Goal: Task Accomplishment & Management: Manage account settings

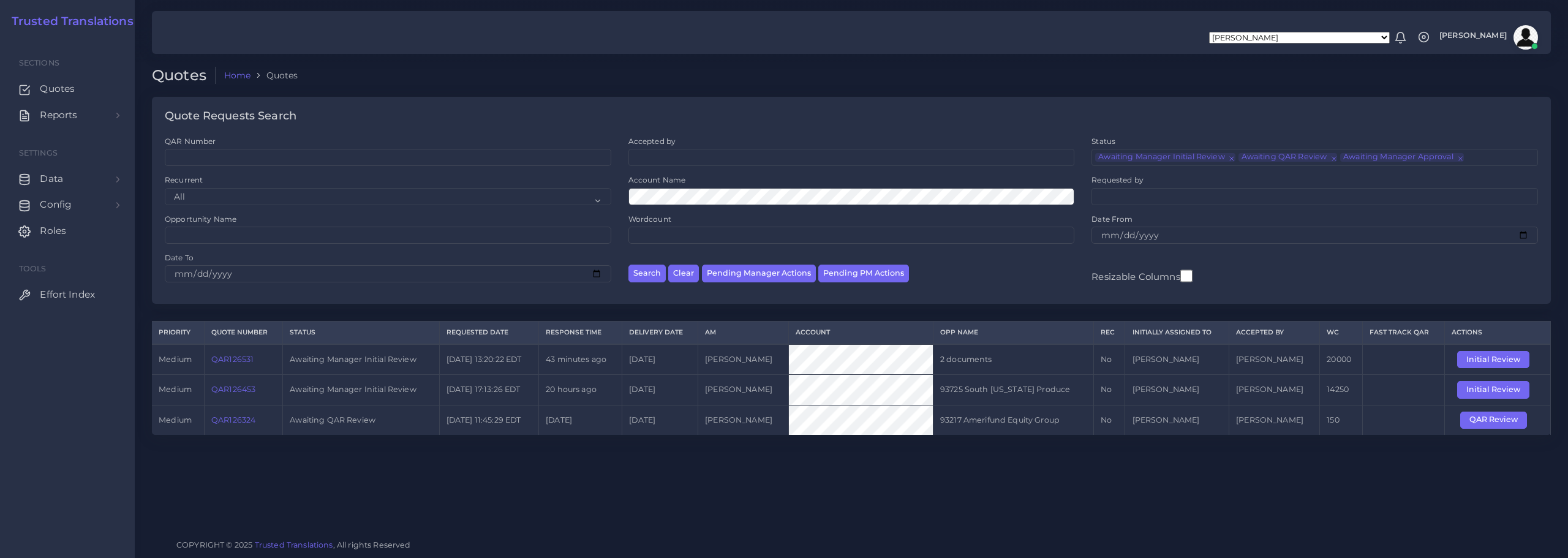
click at [236, 358] on link "QAR126531" at bounding box center [232, 359] width 43 height 9
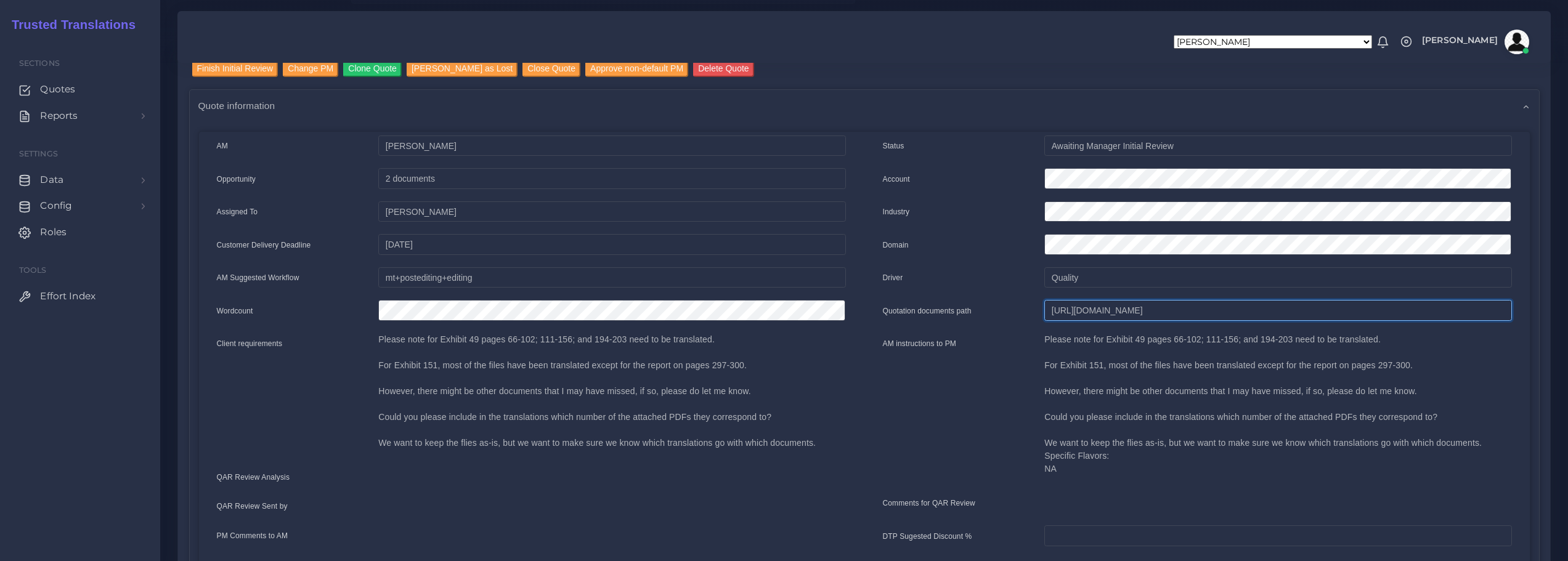
scroll to position [0, 409]
drag, startPoint x: 1053, startPoint y: 310, endPoint x: 1576, endPoint y: 319, distance: 523.1
click at [1567, 319] on html "Aldana Resuche Alejandro Zuluaga Ana Romero Ana Whitby PM Anabella Garcia Anais…" at bounding box center [784, 157] width 1568 height 561
click at [248, 65] on input "Finish Initial Review" at bounding box center [235, 69] width 86 height 17
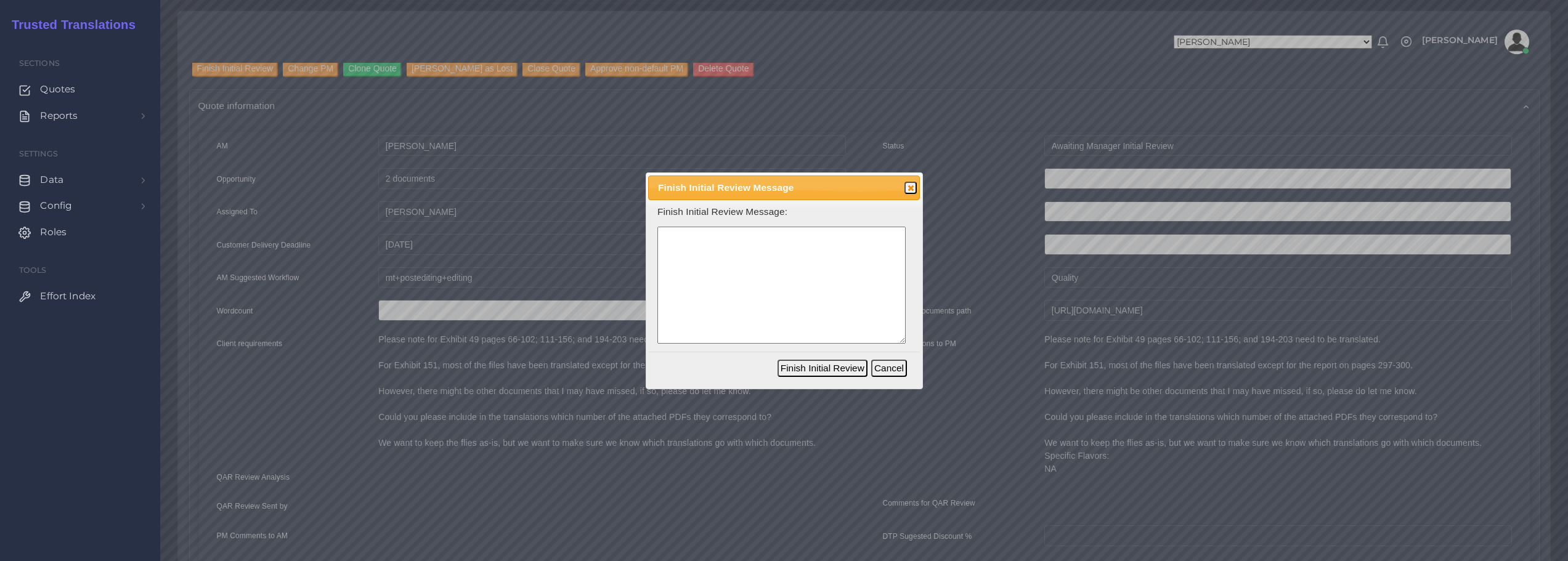
click at [693, 257] on textarea at bounding box center [782, 285] width 248 height 118
click at [737, 271] on textarea at bounding box center [782, 285] width 248 height 118
paste textarea "pleading numbered line legal format"
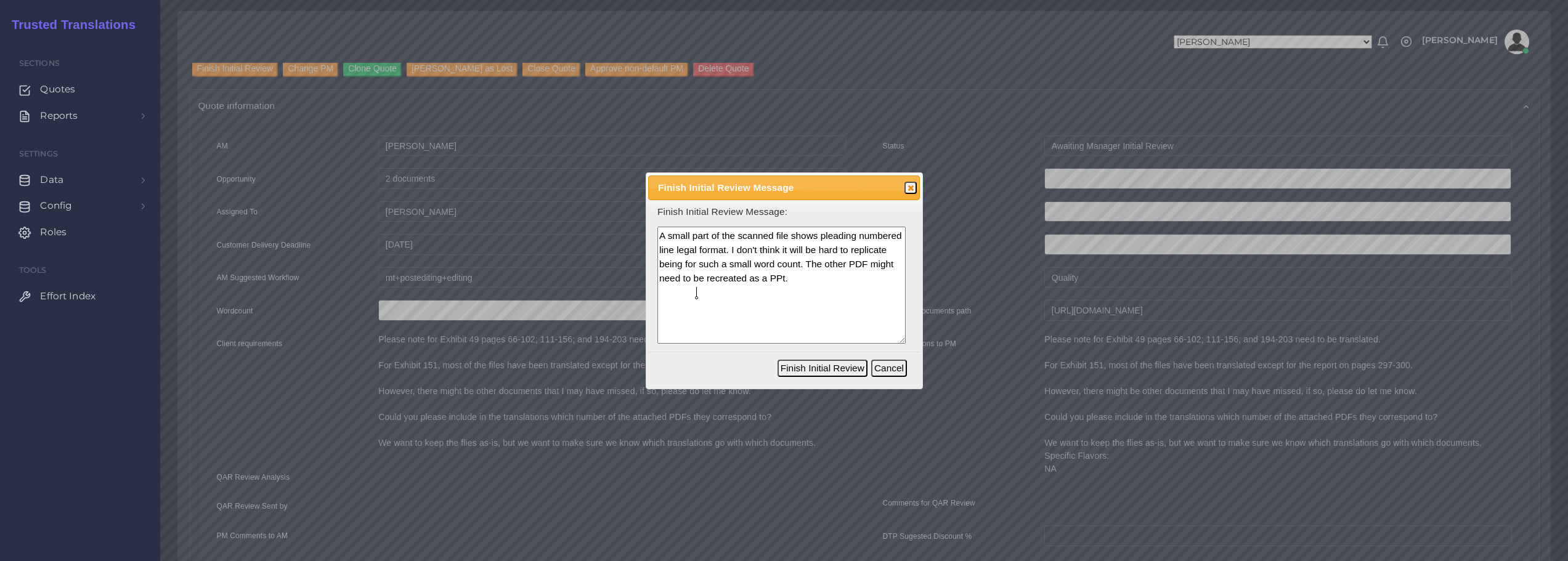
type textarea "A small part of the scanned file shows pleading numbered line legal format. I d…"
click at [827, 365] on button "Finish Initial Review" at bounding box center [823, 368] width 90 height 18
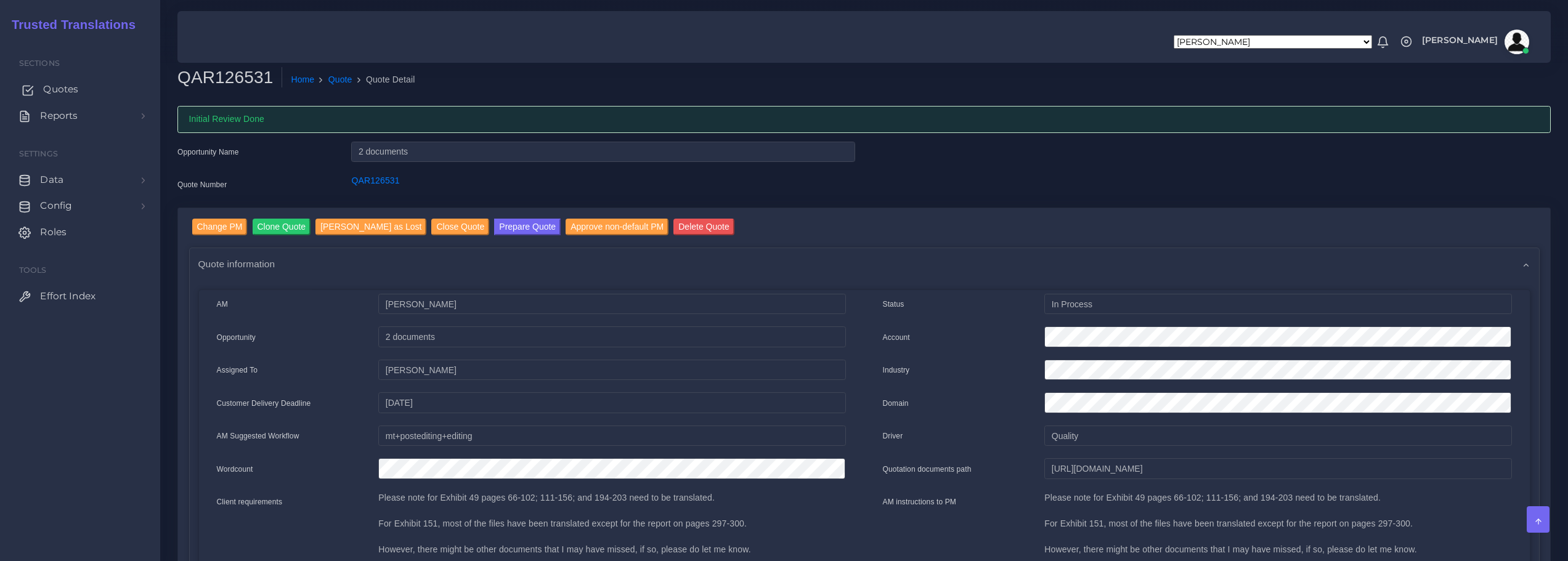
click at [61, 87] on span "Quotes" at bounding box center [61, 89] width 35 height 13
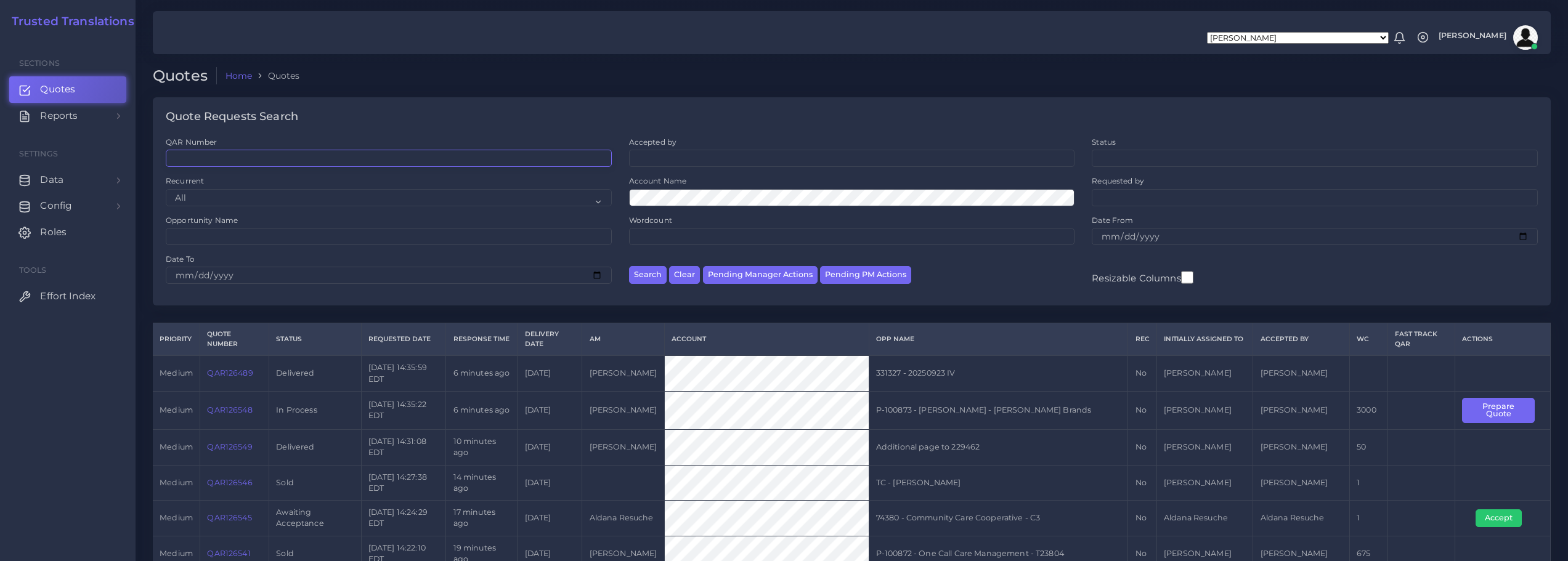
click at [326, 165] on input "QAR Number" at bounding box center [388, 158] width 446 height 18
paste input "QAR126549"
type input "QAR126549"
click at [651, 273] on button "Search" at bounding box center [648, 275] width 38 height 18
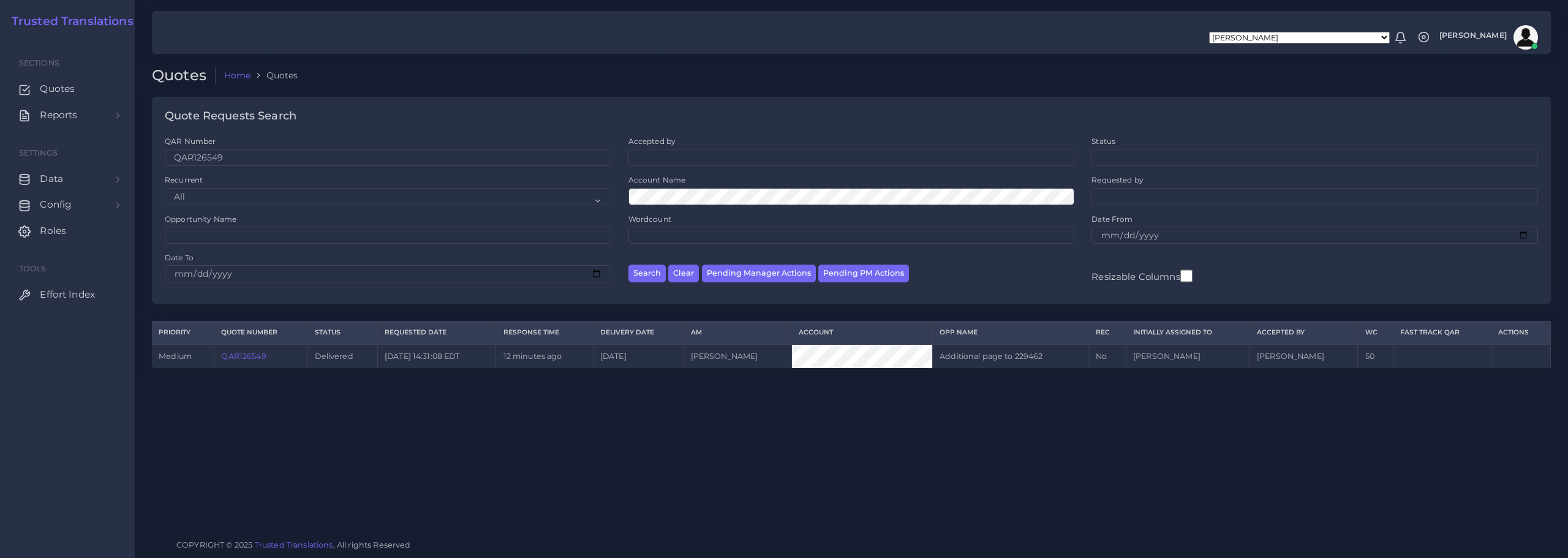
click at [252, 354] on link "QAR126549" at bounding box center [243, 356] width 45 height 9
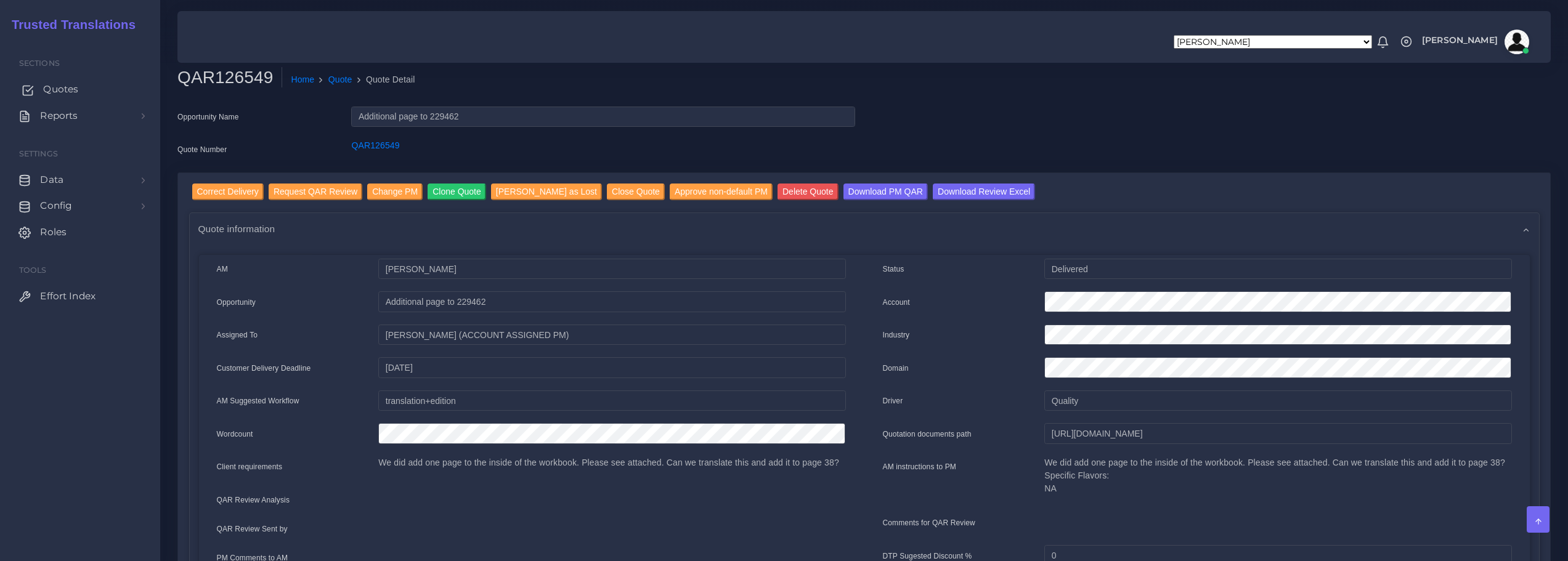
click at [61, 86] on span "Quotes" at bounding box center [61, 89] width 35 height 13
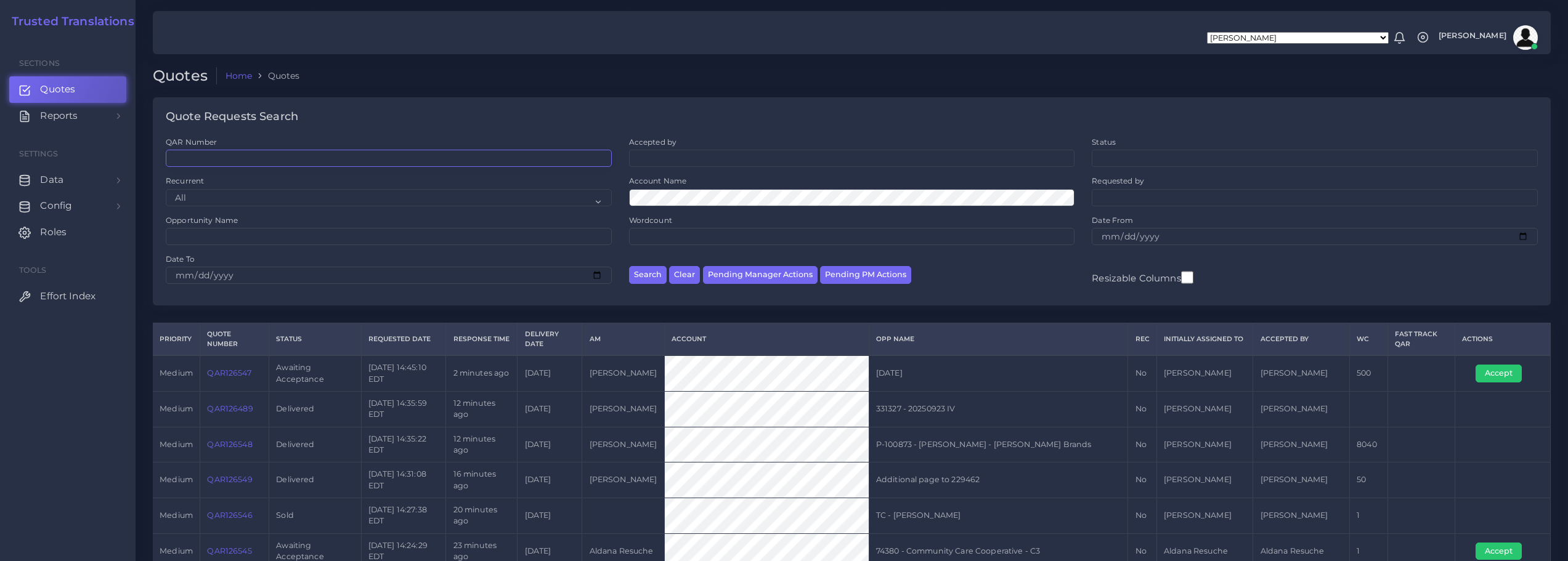
click at [236, 157] on input "QAR Number" at bounding box center [388, 158] width 446 height 18
paste input "QAR126547"
type input "QAR126547"
click at [653, 273] on button "Search" at bounding box center [648, 275] width 38 height 18
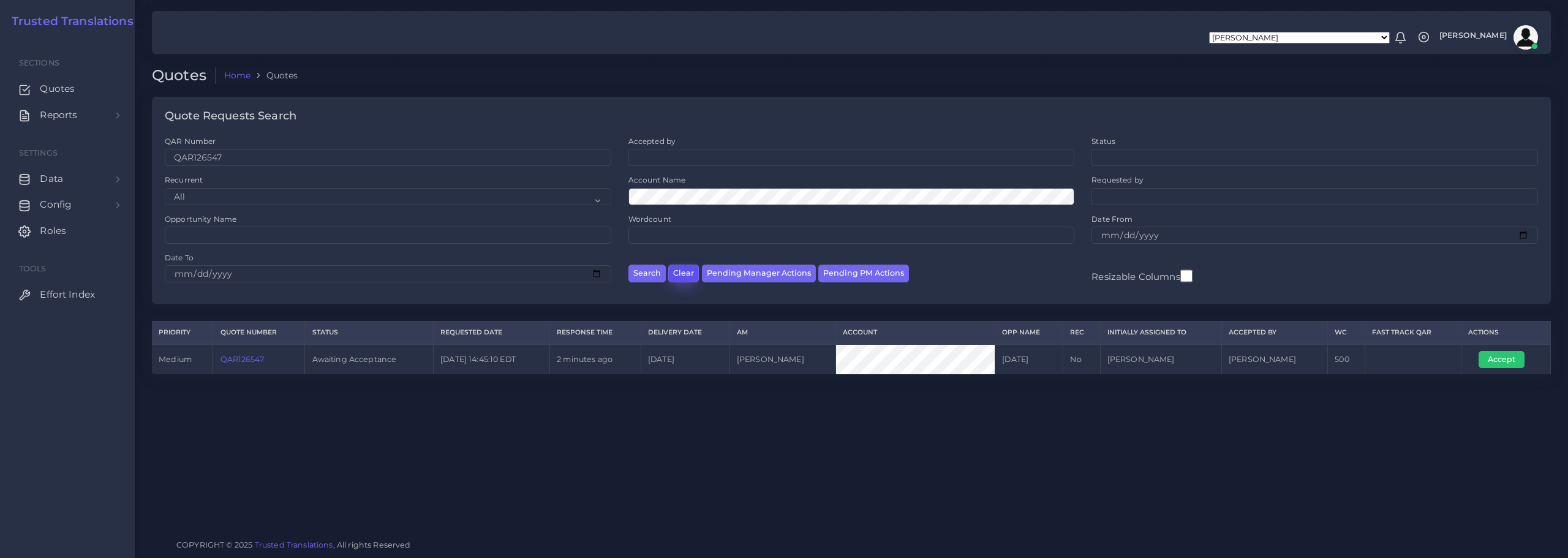
click at [679, 270] on button "Clear" at bounding box center [684, 273] width 31 height 17
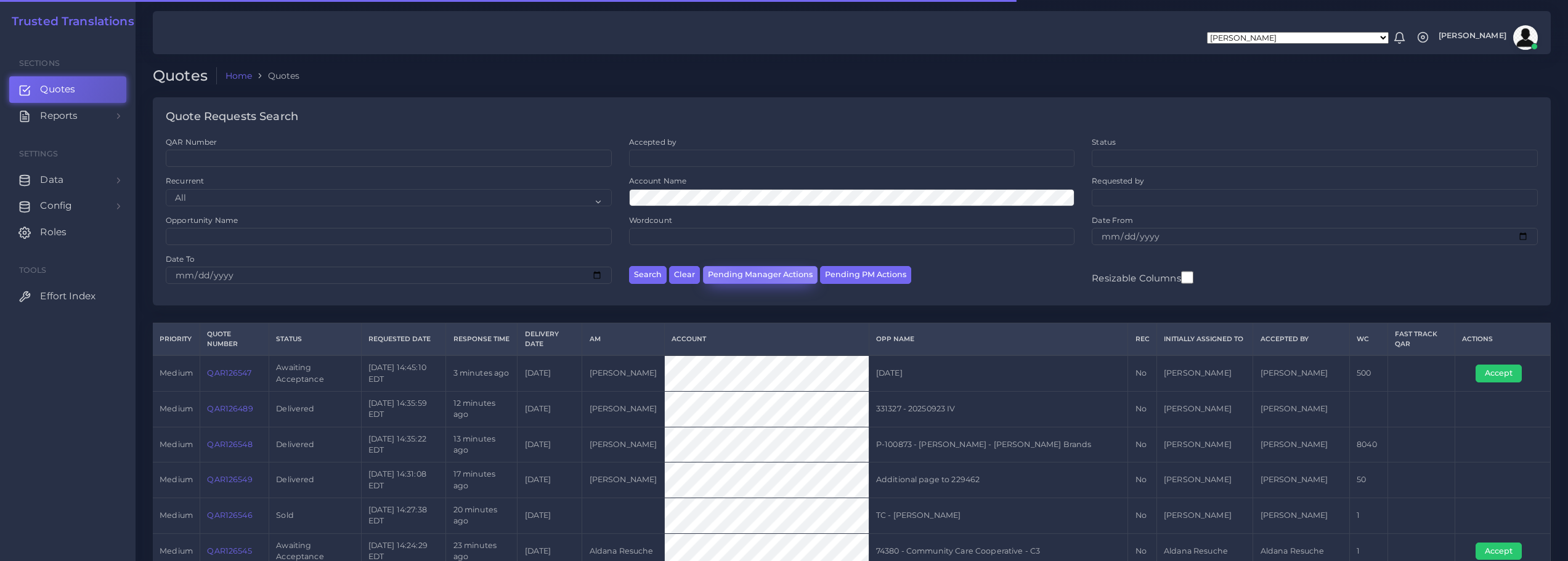
click at [745, 271] on button "Pending Manager Actions" at bounding box center [760, 275] width 114 height 18
select select "awaiting_manager_initial_review"
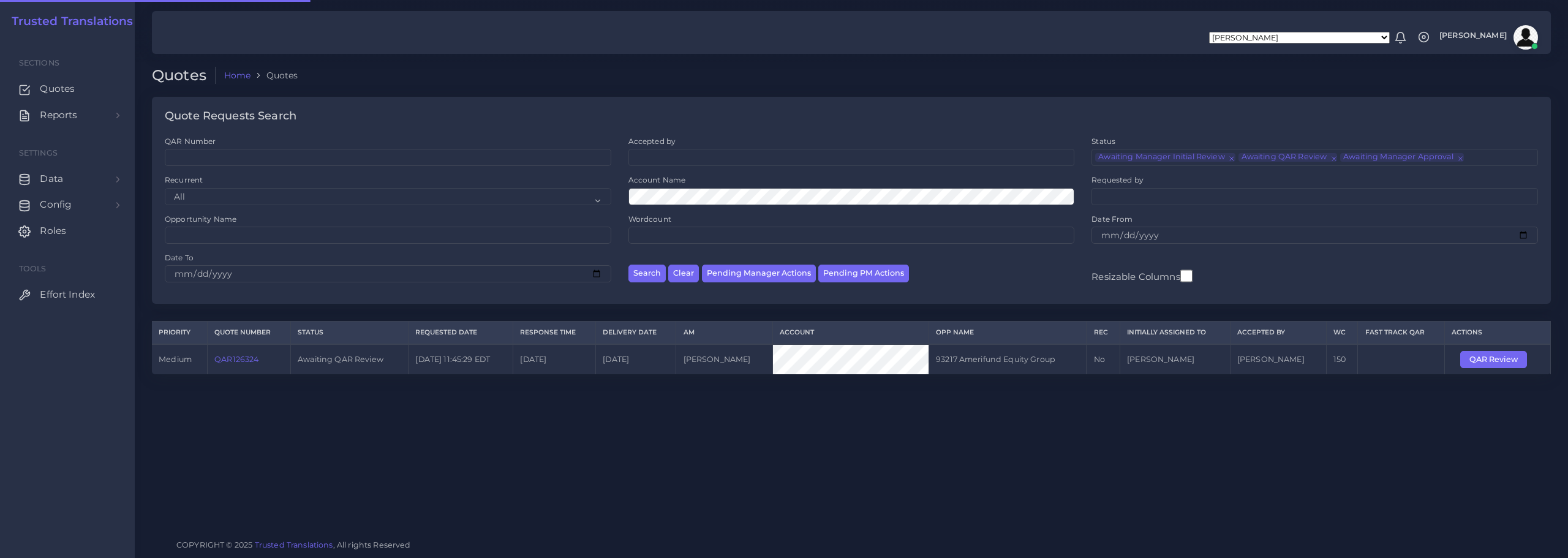
scroll to position [29, 0]
drag, startPoint x: 212, startPoint y: 364, endPoint x: 264, endPoint y: 363, distance: 52.0
click at [264, 363] on td "QAR126324" at bounding box center [248, 359] width 83 height 30
copy link "QAR126324"
click at [693, 271] on button "Clear" at bounding box center [684, 273] width 31 height 17
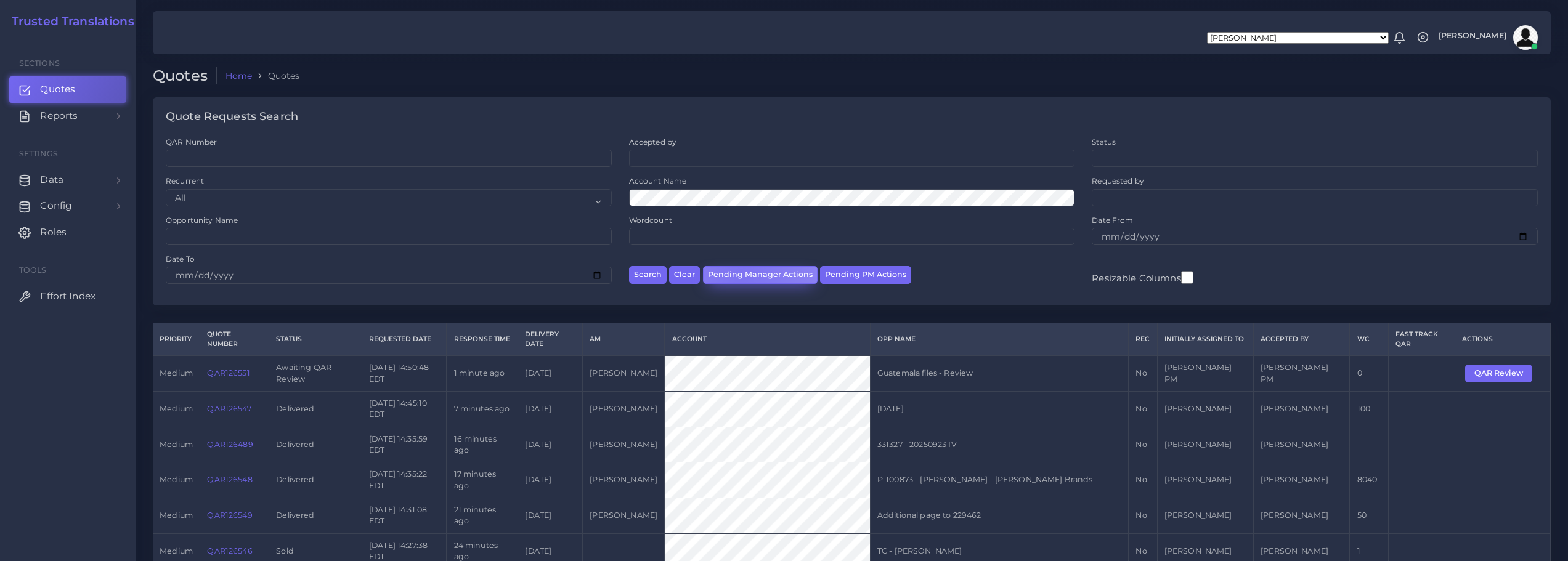
click at [739, 277] on button "Pending Manager Actions" at bounding box center [760, 275] width 114 height 18
select select "awaiting_manager_initial_review"
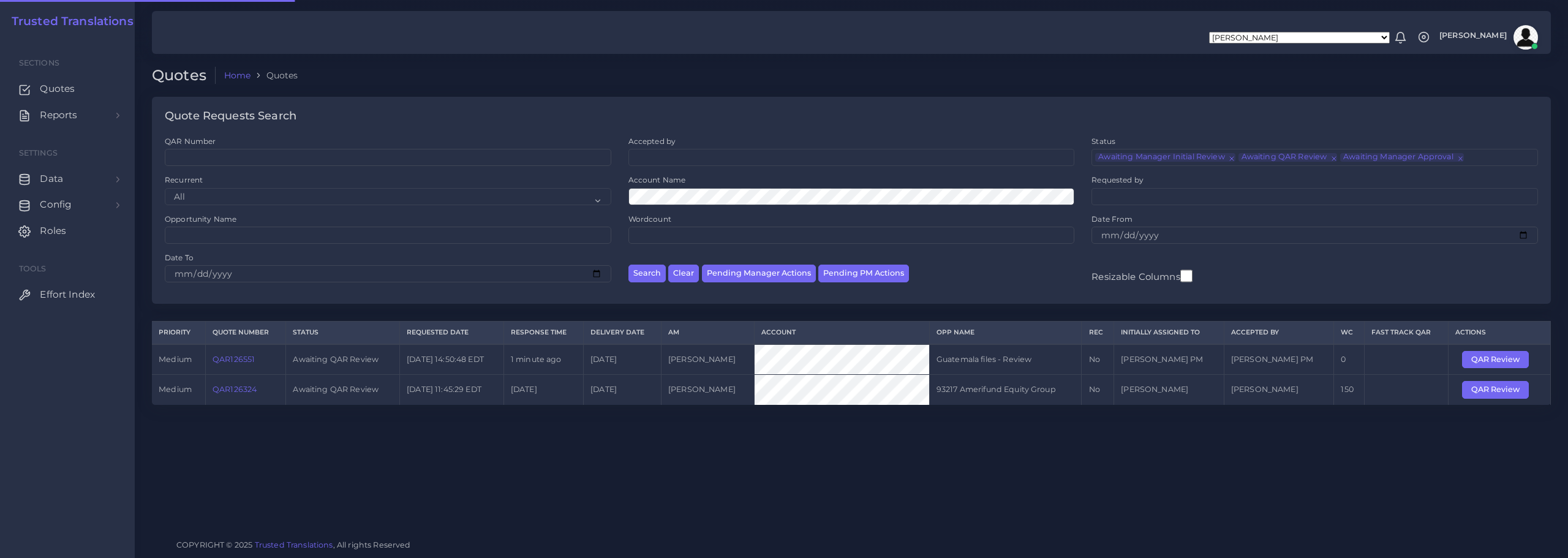
scroll to position [29, 0]
click at [1095, 442] on div "Quotes Home Quotes Quote Requests Search QAR Number Accepted by All Mirta Zoia" at bounding box center [851, 264] width 1433 height 529
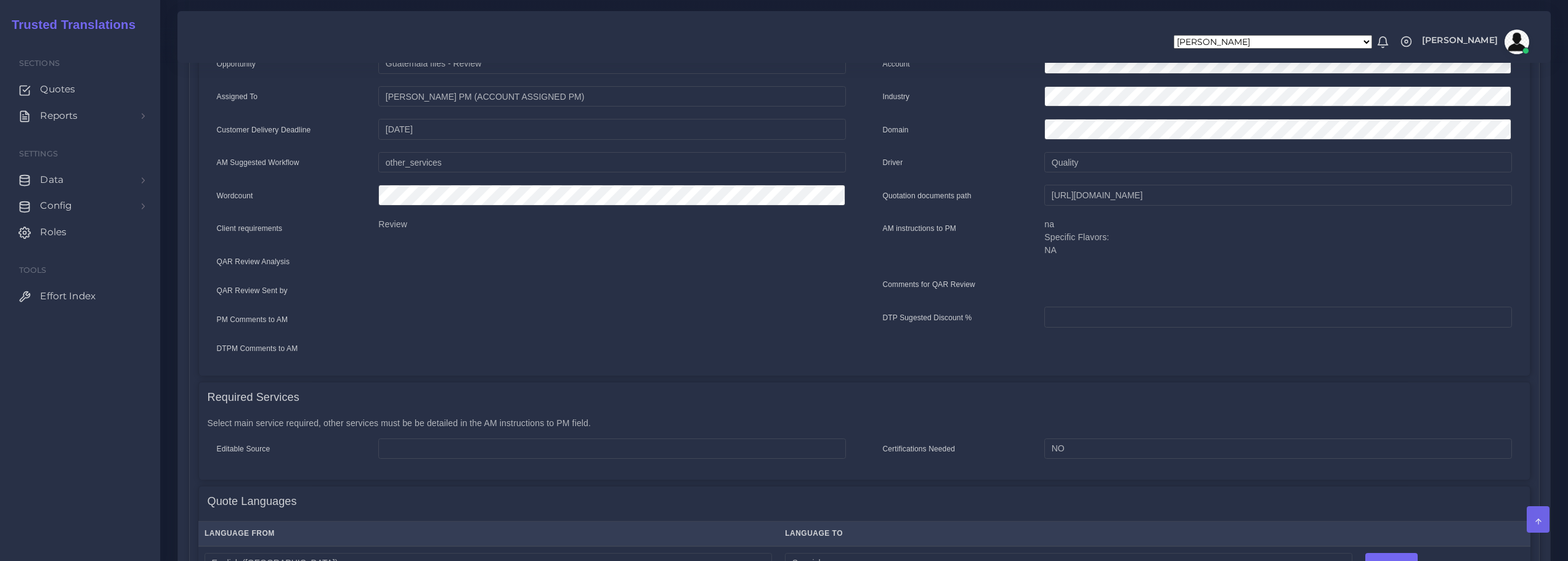
scroll to position [62, 0]
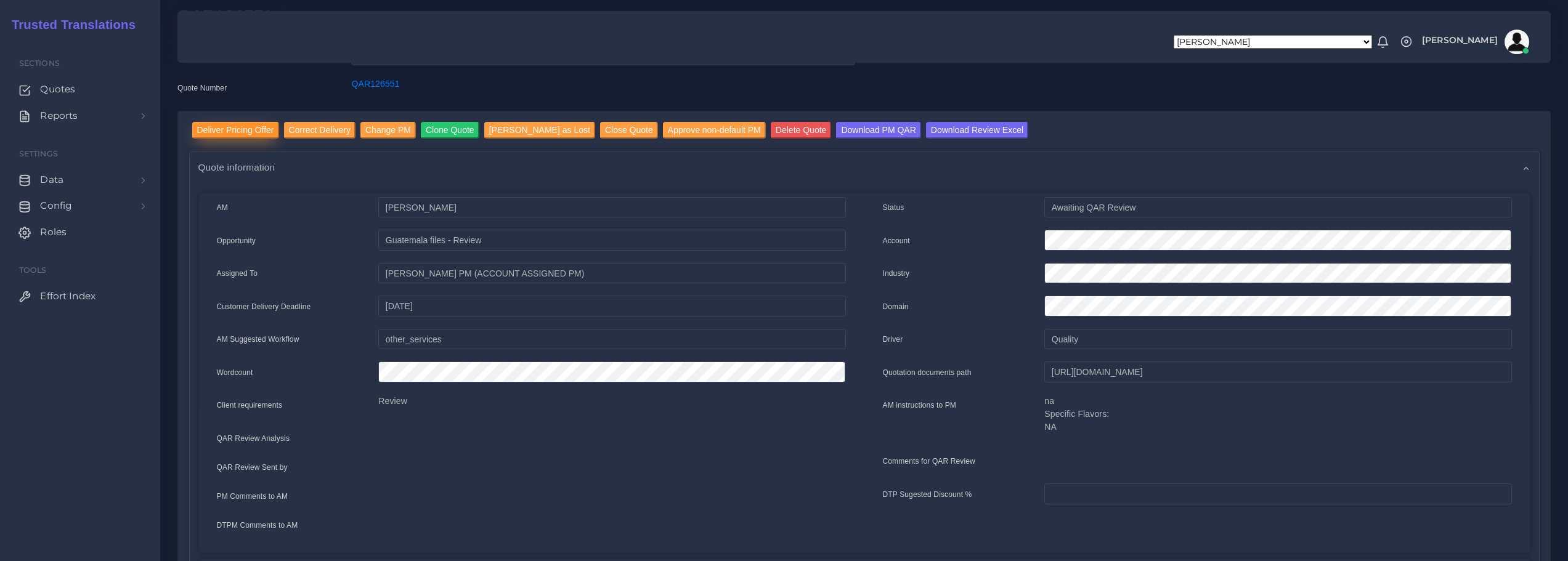
click at [234, 126] on input "Deliver Pricing Offer" at bounding box center [236, 130] width 87 height 17
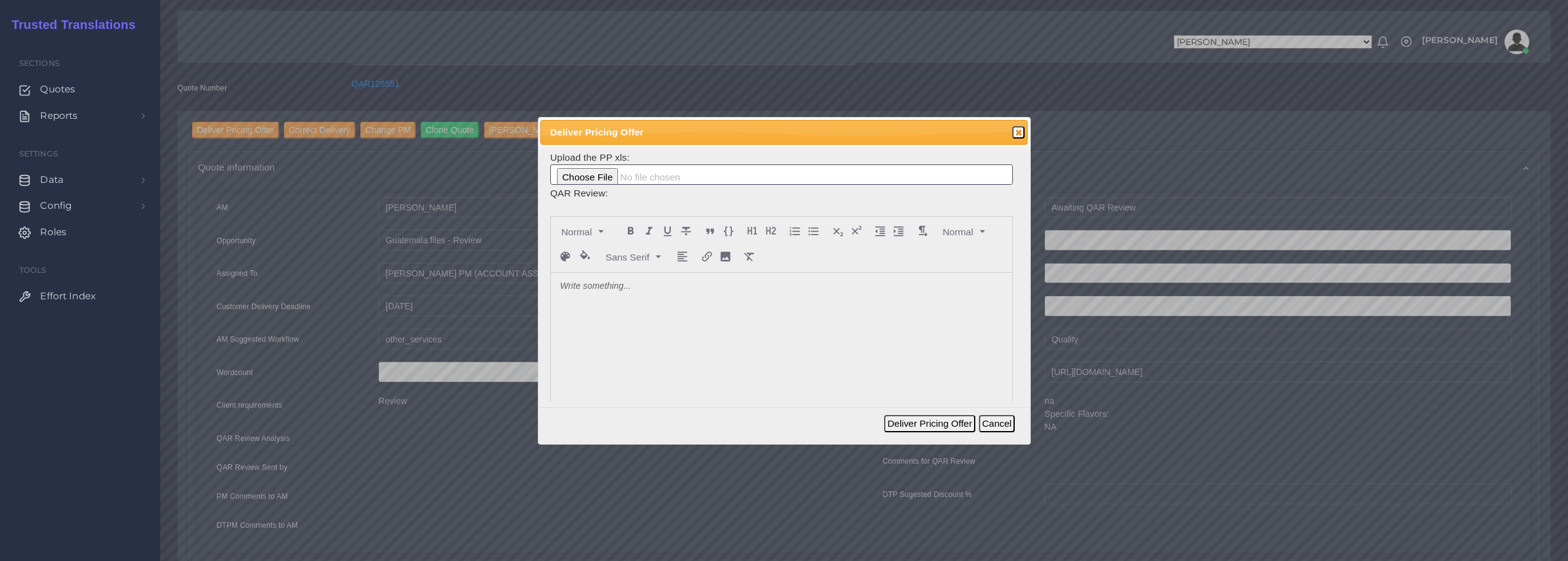
click at [576, 287] on p at bounding box center [782, 287] width 443 height 13
drag, startPoint x: 631, startPoint y: 291, endPoint x: 658, endPoint y: 295, distance: 27.3
click at [653, 290] on p "I believe you may have already ha" at bounding box center [782, 287] width 443 height 13
click at [677, 288] on p "I believe you may already ha" at bounding box center [782, 287] width 443 height 13
click at [917, 423] on button "Deliver Pricing Offer" at bounding box center [929, 424] width 90 height 18
